Goal: Information Seeking & Learning: Learn about a topic

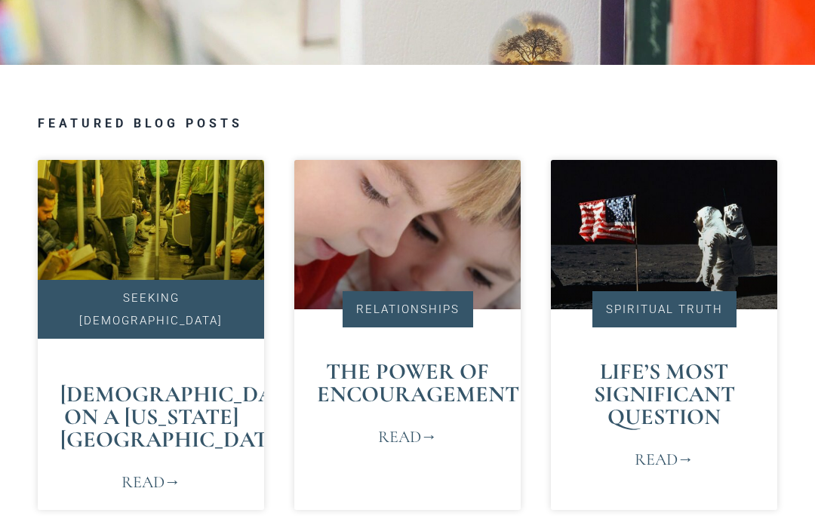
scroll to position [545, 0]
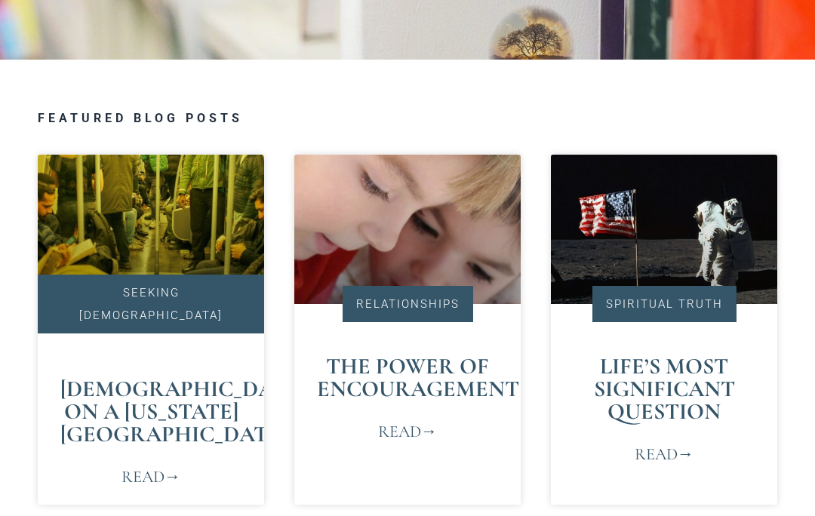
click at [8, 363] on section "Seeking God God on a New York Subway Read Relationships The Power of Encouragem…" at bounding box center [407, 353] width 815 height 411
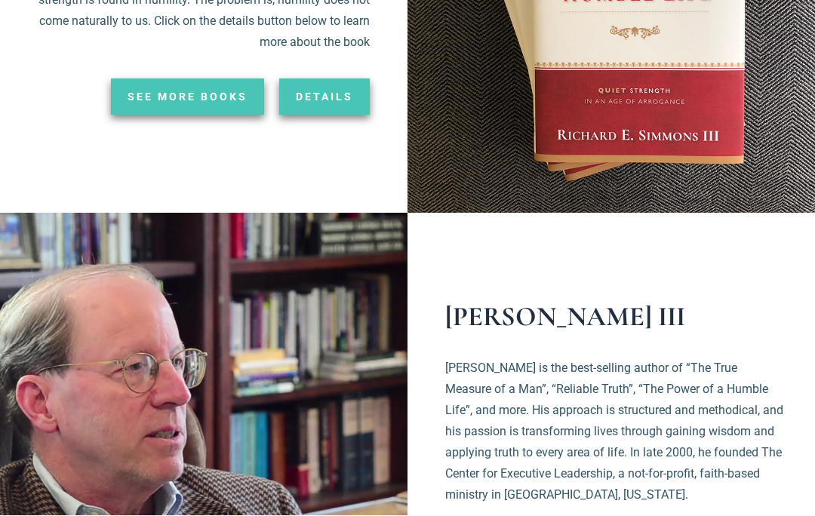
scroll to position [2357, 0]
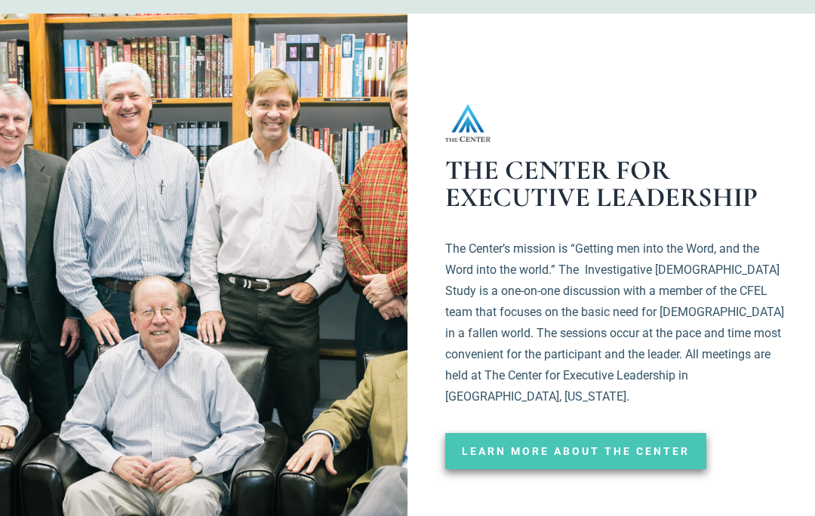
scroll to position [2783, 0]
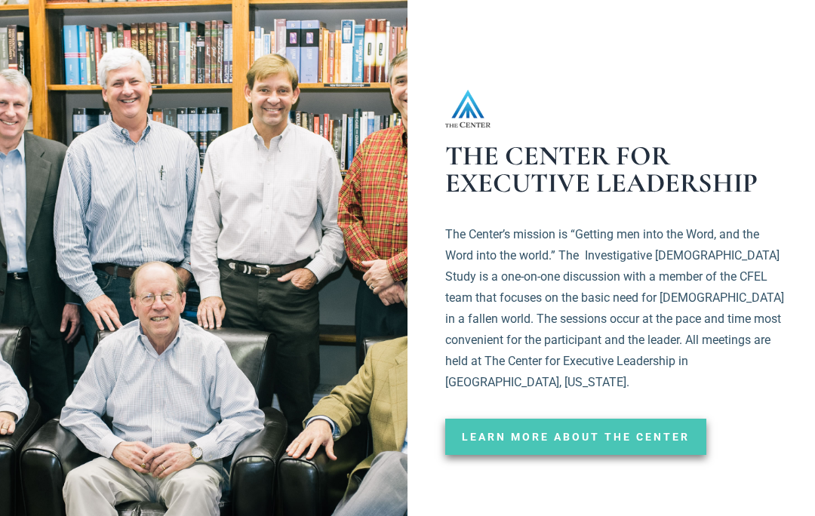
click at [677, 433] on span "Learn More about the center" at bounding box center [576, 438] width 228 height 11
